Goal: Find specific page/section: Find specific page/section

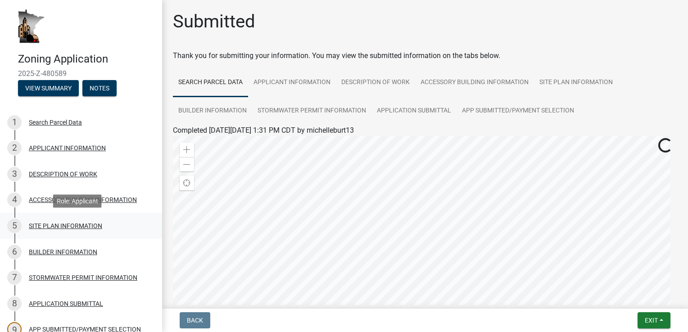
click at [55, 225] on div "SITE PLAN INFORMATION" at bounding box center [65, 226] width 73 height 6
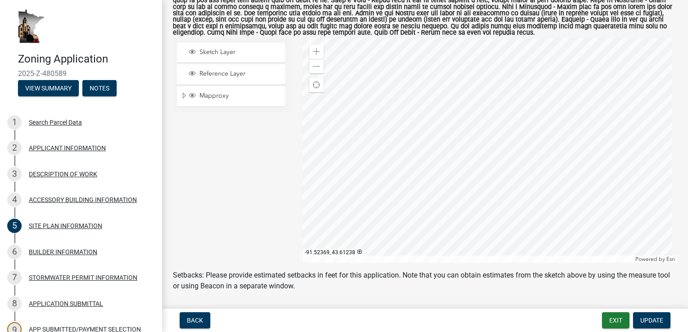
scroll to position [135, 0]
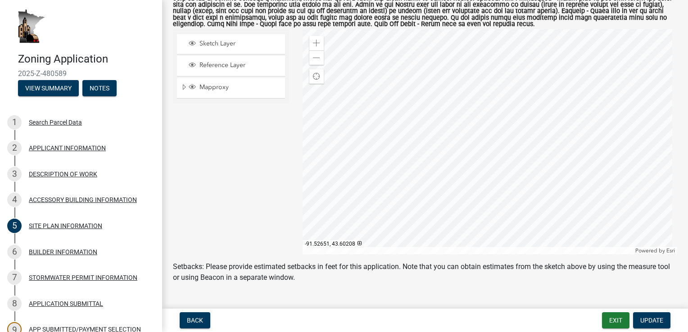
click at [493, 190] on div at bounding box center [489, 141] width 375 height 225
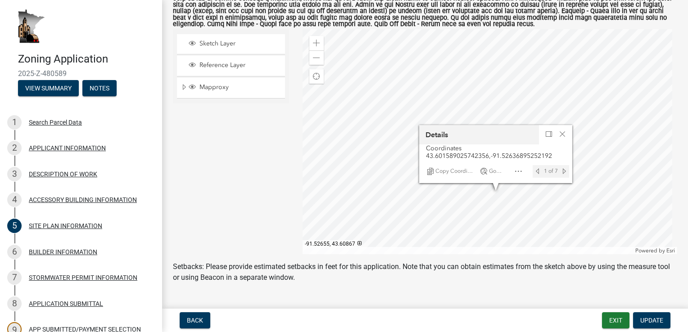
click at [493, 90] on div at bounding box center [489, 141] width 375 height 225
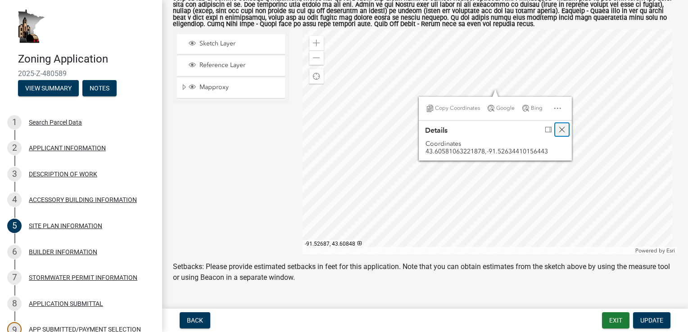
click at [560, 130] on span "Close" at bounding box center [561, 129] width 7 height 7
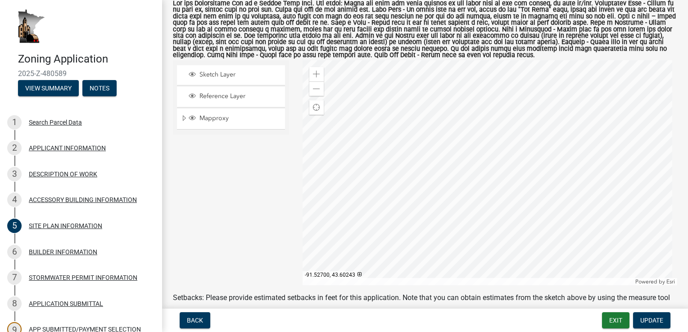
scroll to position [90, 0]
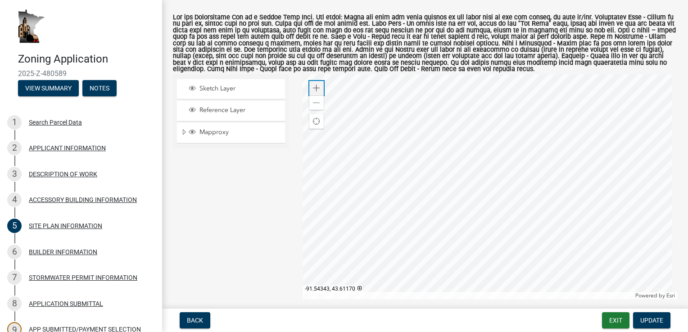
click at [319, 91] on div "Zoom in" at bounding box center [316, 88] width 14 height 14
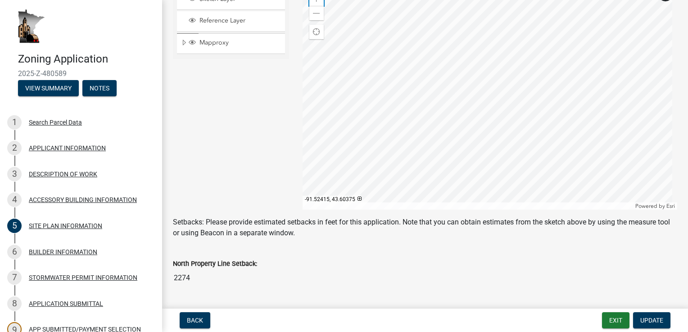
scroll to position [180, 0]
click at [317, 13] on span at bounding box center [316, 12] width 7 height 7
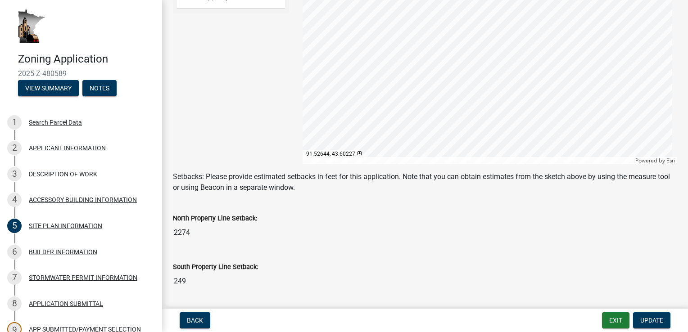
click at [504, 143] on div at bounding box center [489, 51] width 375 height 225
click at [475, 146] on div at bounding box center [489, 51] width 375 height 225
click at [473, 121] on div at bounding box center [489, 51] width 375 height 225
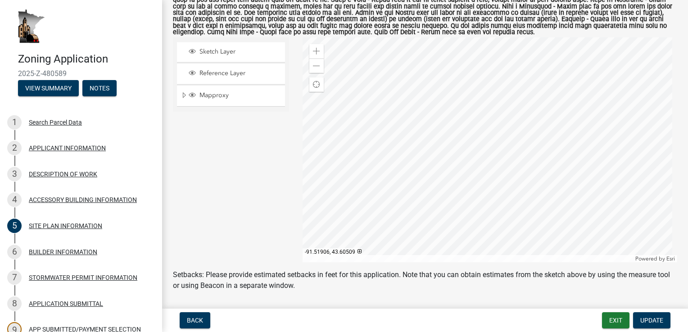
scroll to position [123, 0]
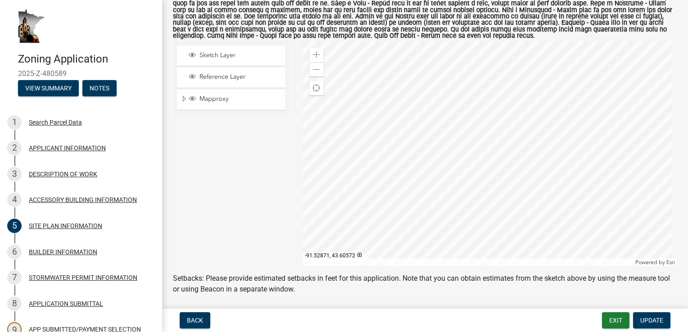
click at [450, 132] on div at bounding box center [489, 153] width 375 height 225
click at [315, 69] on span at bounding box center [316, 69] width 7 height 7
click at [316, 58] on div "Zoom in" at bounding box center [316, 55] width 14 height 14
click at [316, 58] on span at bounding box center [316, 54] width 7 height 7
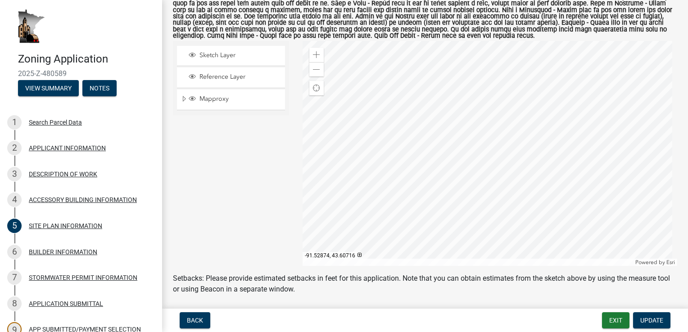
click at [452, 93] on div at bounding box center [489, 153] width 375 height 225
click at [418, 114] on div at bounding box center [489, 153] width 375 height 225
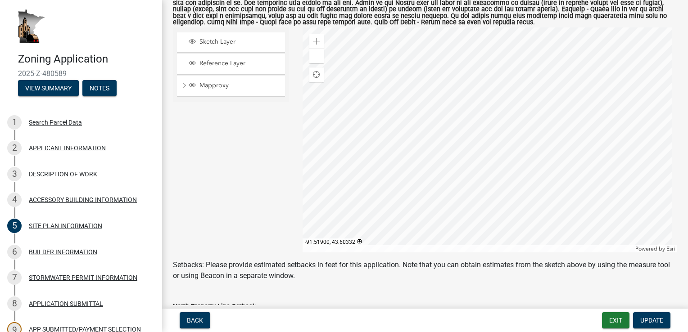
scroll to position [112, 0]
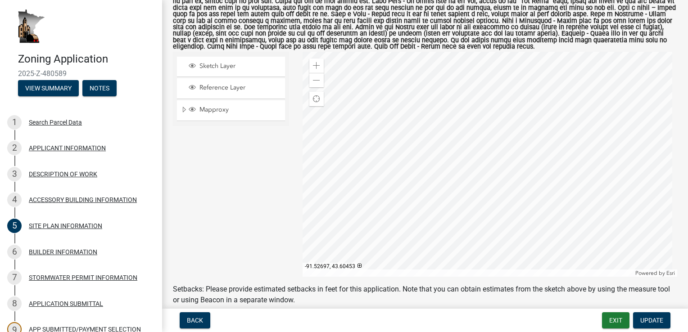
click at [491, 185] on div at bounding box center [489, 164] width 375 height 225
click at [460, 170] on div at bounding box center [489, 164] width 375 height 225
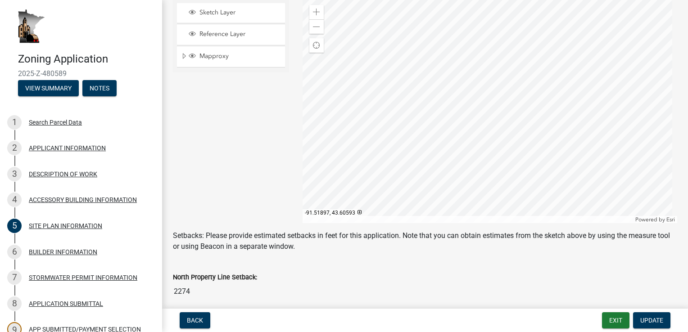
scroll to position [183, 0]
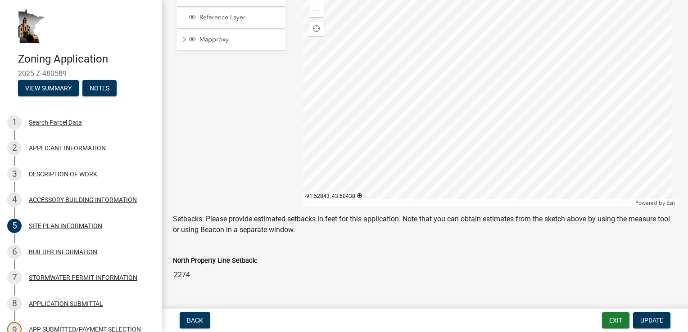
click at [456, 114] on div at bounding box center [489, 94] width 375 height 225
click at [319, 7] on div "Zoom out" at bounding box center [316, 10] width 14 height 14
click at [357, 47] on div at bounding box center [489, 94] width 375 height 225
click at [513, 121] on div at bounding box center [489, 94] width 375 height 225
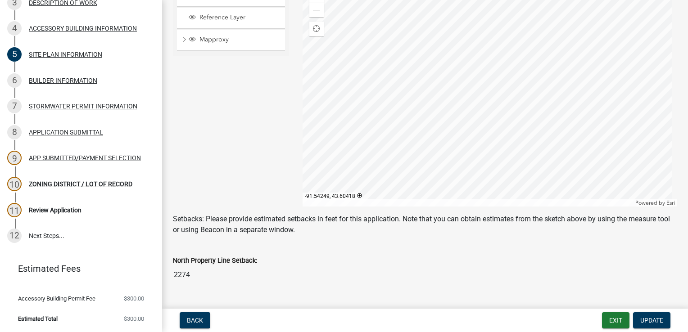
scroll to position [0, 0]
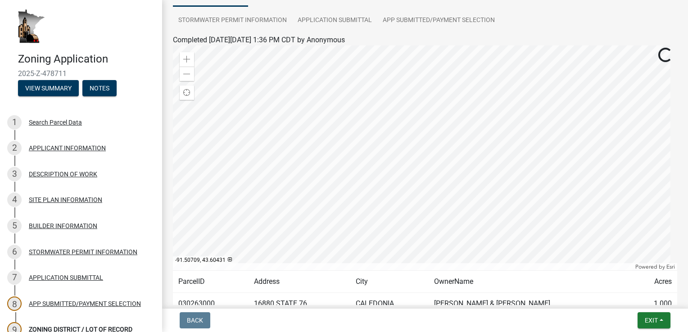
scroll to position [135, 0]
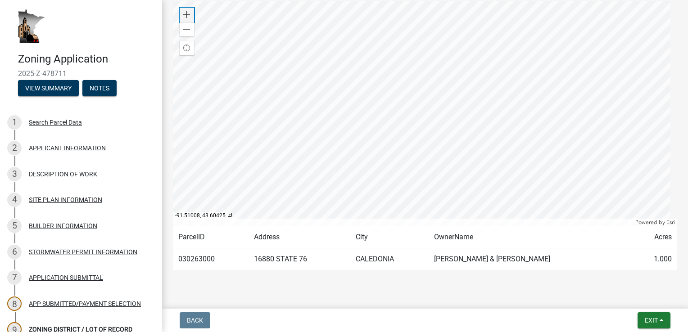
click at [187, 13] on span at bounding box center [186, 14] width 7 height 7
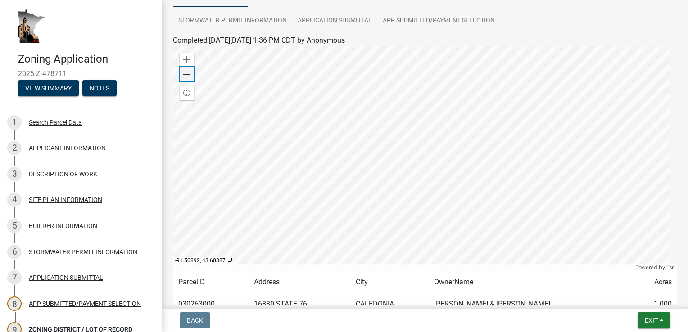
click at [187, 75] on span at bounding box center [186, 74] width 7 height 7
